Goal: Transaction & Acquisition: Purchase product/service

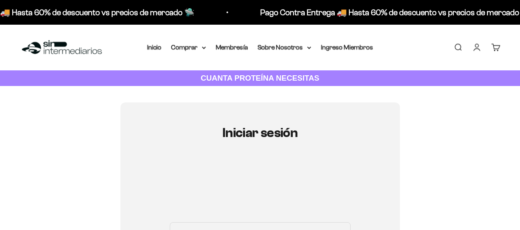
type input "[EMAIL_ADDRESS][DOMAIN_NAME]"
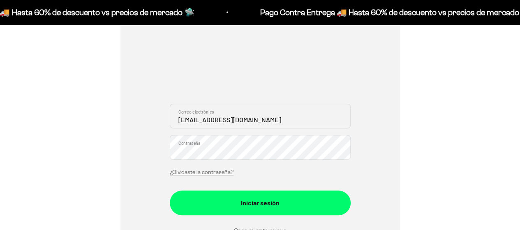
click at [256, 120] on input "fermfa@gmail.com" at bounding box center [260, 116] width 181 height 25
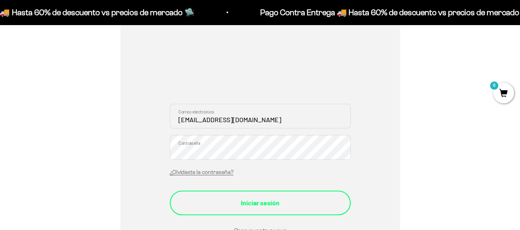
click at [260, 196] on button "Iniciar sesión" at bounding box center [260, 202] width 181 height 25
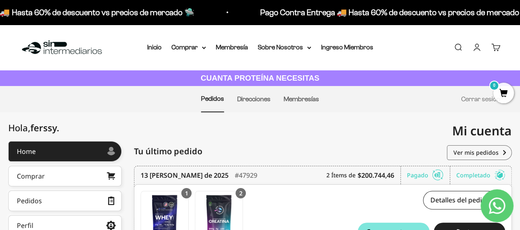
drag, startPoint x: 522, startPoint y: 88, endPoint x: 524, endPoint y: 76, distance: 11.4
click at [520, 76] on html "Ir al contenido Pago Contra Entrega 🚚 Hasta 60% de descuento vs precios [PERSON…" at bounding box center [260, 225] width 520 height 450
click at [156, 47] on link "Inicio" at bounding box center [154, 47] width 14 height 7
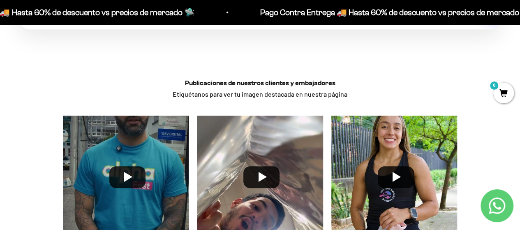
scroll to position [1869, 0]
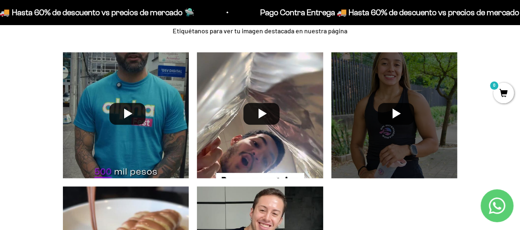
click at [399, 103] on div at bounding box center [394, 115] width 134 height 134
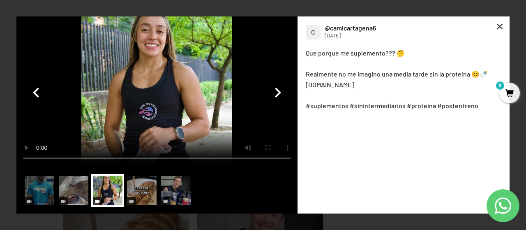
click at [500, 27] on div "×" at bounding box center [500, 26] width 20 height 20
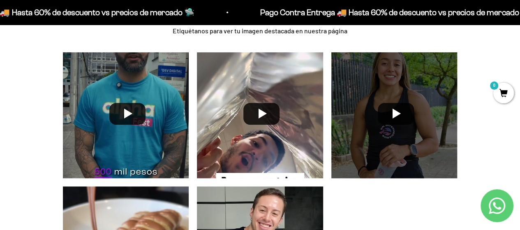
click at [391, 106] on div at bounding box center [394, 115] width 134 height 134
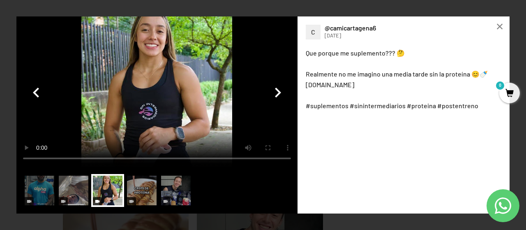
click at [160, 113] on video at bounding box center [156, 91] width 281 height 151
click at [109, 193] on img at bounding box center [107, 190] width 33 height 33
click at [150, 86] on video at bounding box center [156, 91] width 281 height 151
click at [501, 22] on div "×" at bounding box center [500, 26] width 20 height 20
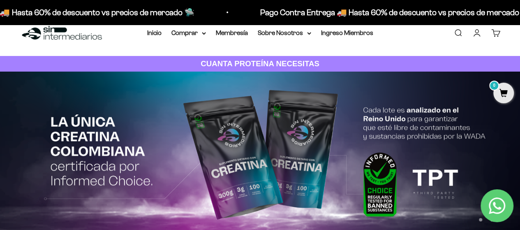
scroll to position [0, 0]
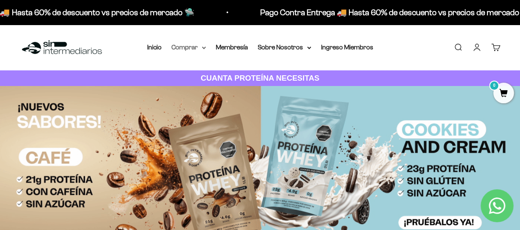
click at [201, 47] on summary "Comprar" at bounding box center [188, 47] width 35 height 11
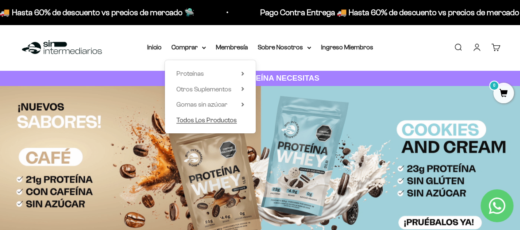
click at [207, 117] on span "Todos Los Productos" at bounding box center [206, 119] width 60 height 7
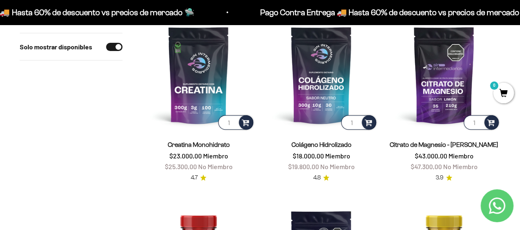
scroll to position [114, 0]
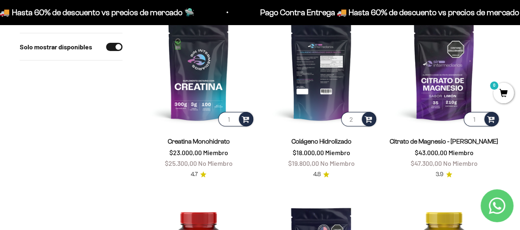
type input "2"
click at [356, 116] on input "2" at bounding box center [358, 119] width 35 height 14
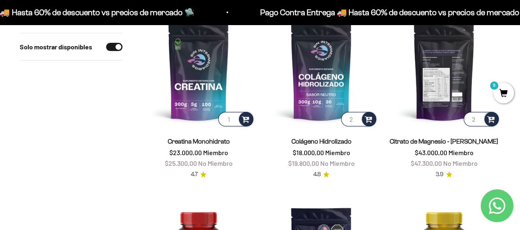
click at [478, 118] on input "2" at bounding box center [480, 119] width 35 height 14
type input "1"
click at [478, 120] on input "1" at bounding box center [480, 119] width 35 height 14
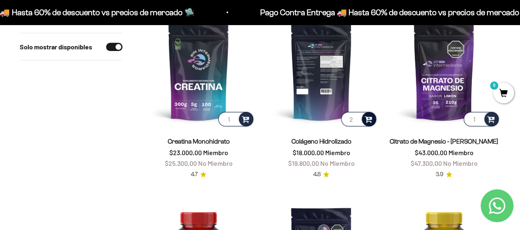
click at [367, 119] on span at bounding box center [368, 118] width 8 height 9
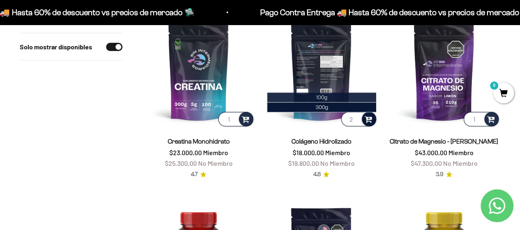
click at [340, 95] on li "100g" at bounding box center [321, 97] width 108 height 10
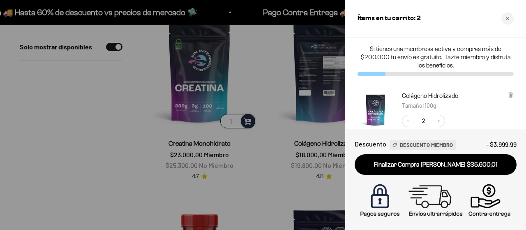
click at [272, 192] on div at bounding box center [263, 115] width 526 height 230
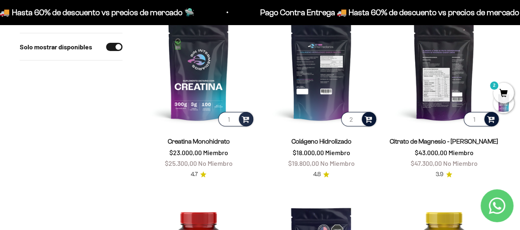
click at [491, 119] on span at bounding box center [491, 118] width 8 height 9
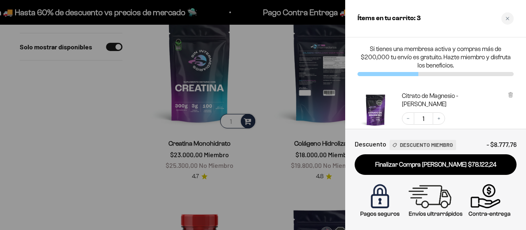
click at [281, 194] on div at bounding box center [263, 115] width 526 height 230
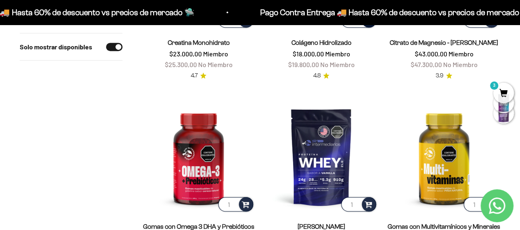
scroll to position [313, 0]
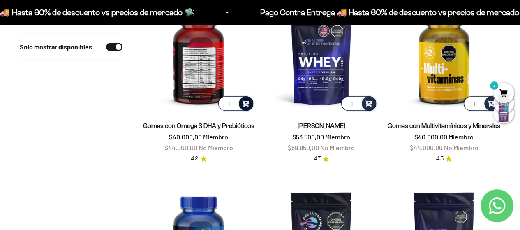
click at [246, 102] on span at bounding box center [246, 102] width 8 height 9
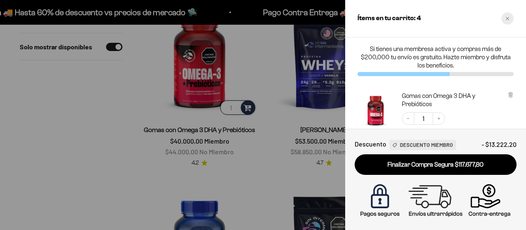
click at [511, 18] on div "Close cart" at bounding box center [507, 18] width 12 height 12
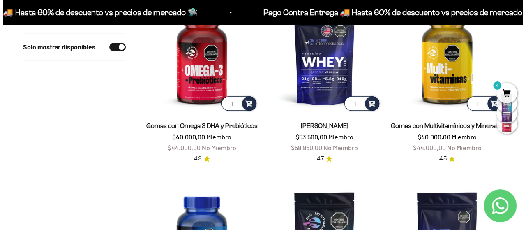
scroll to position [283, 0]
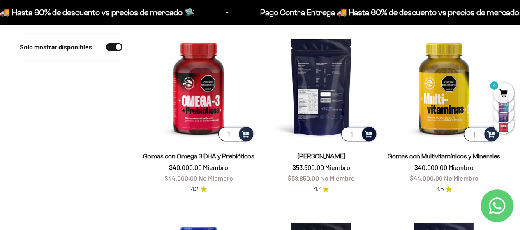
click at [369, 131] on span at bounding box center [368, 133] width 8 height 9
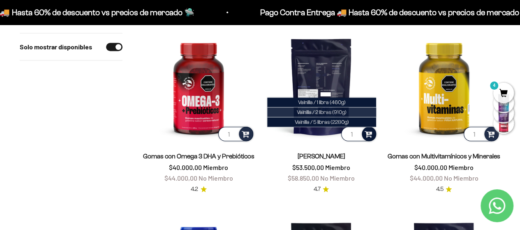
click at [336, 111] on span "Vainilla / 2 libras (910g)" at bounding box center [322, 112] width 50 height 6
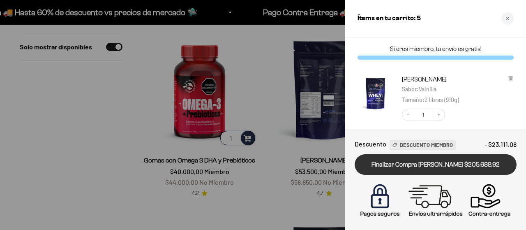
click at [456, 165] on link "Finalizar Compra Segura $205.688,92" at bounding box center [436, 164] width 162 height 21
